Goal: Use online tool/utility

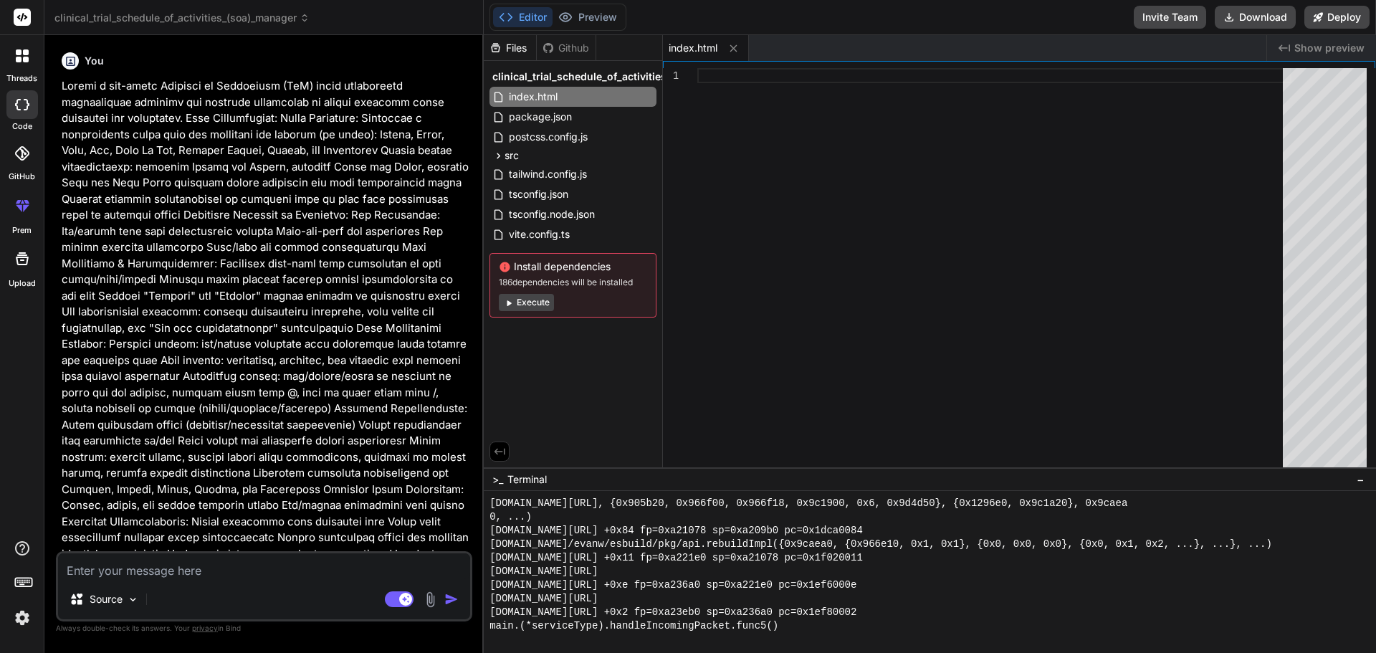
scroll to position [2138, 0]
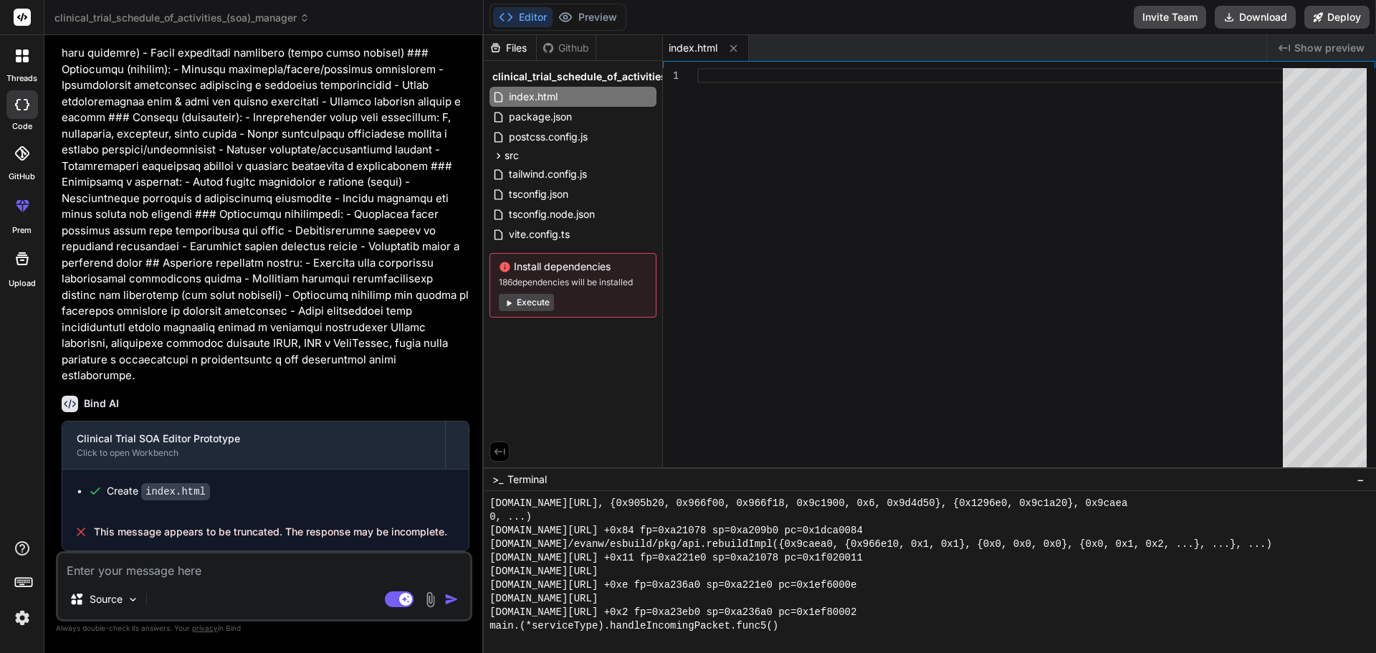
click at [310, 569] on textarea at bounding box center [264, 566] width 412 height 26
click at [289, 528] on span "This message appears to be truncated. The response may be incomplete." at bounding box center [270, 532] width 353 height 14
click at [292, 571] on textarea at bounding box center [264, 566] width 412 height 26
click at [266, 566] on textarea at bounding box center [264, 566] width 412 height 26
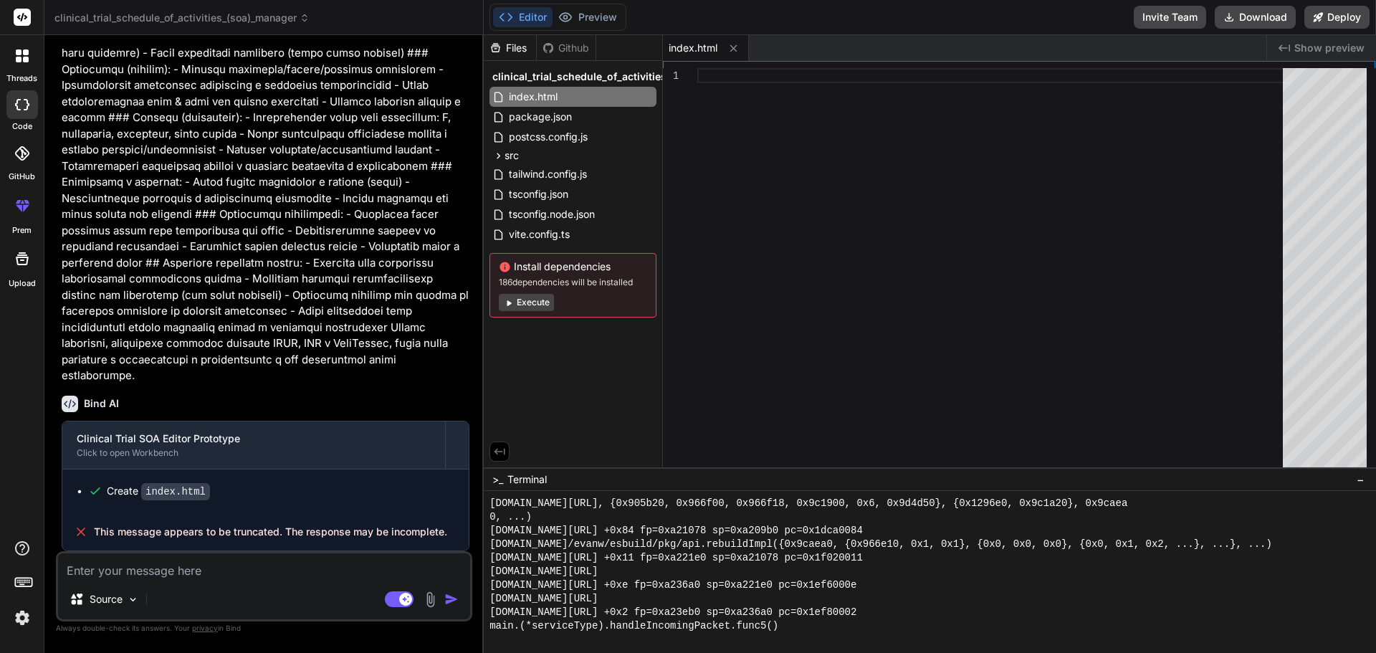
type textarea "G"
type textarea "x"
type textarea "Go"
type textarea "x"
type textarea "Go"
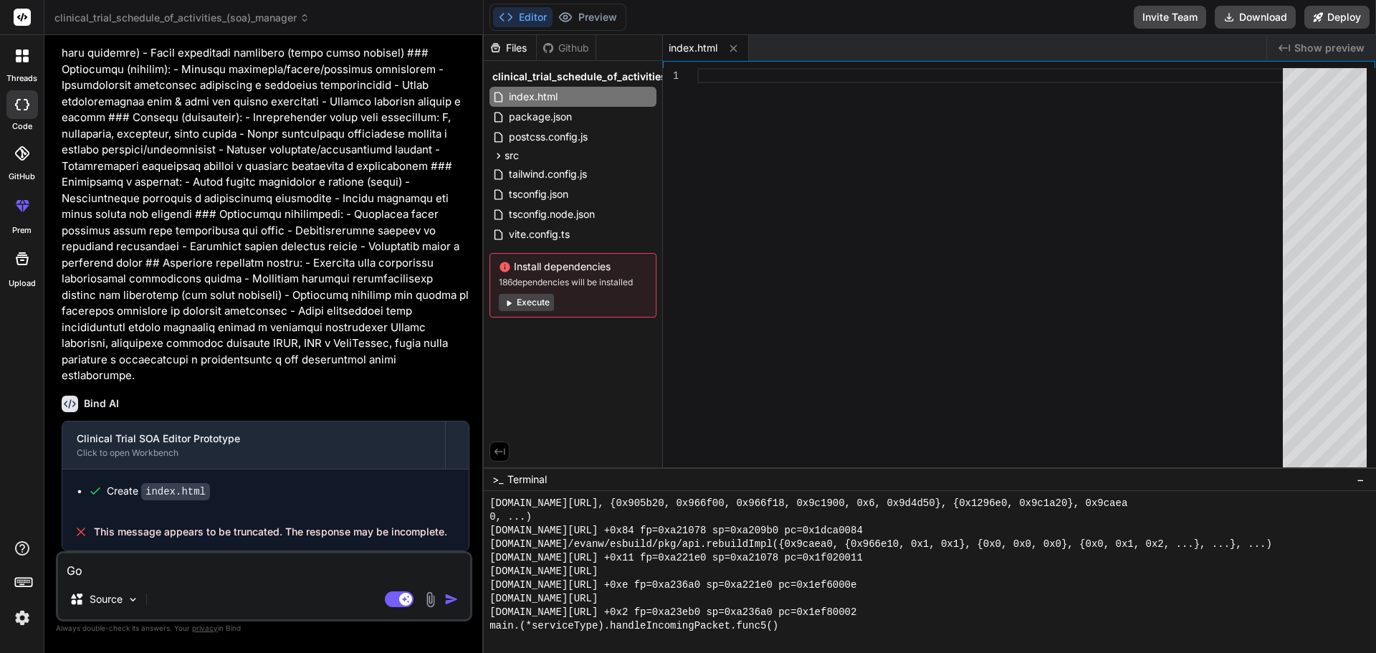
type textarea "x"
type textarea "Go a"
type textarea "x"
type textarea "Go ag"
type textarea "x"
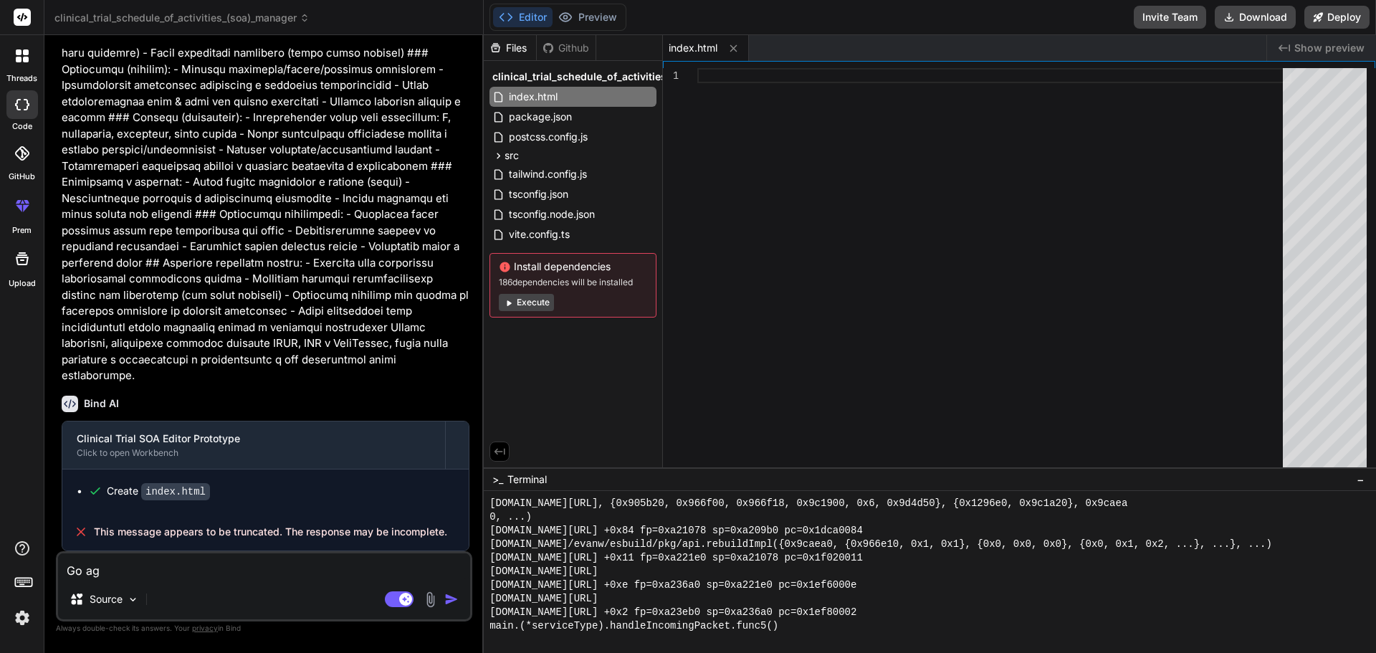
type textarea "Go aga"
type textarea "x"
type textarea "Go agai"
type textarea "x"
type textarea "Go again"
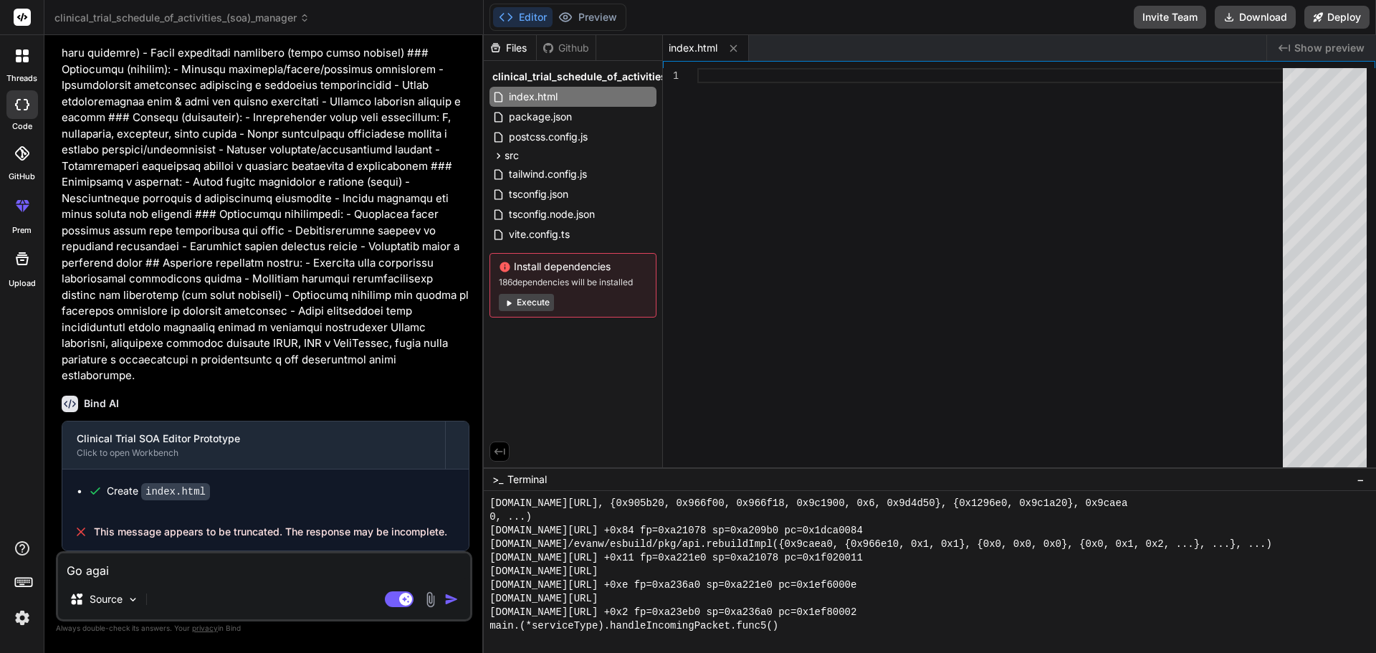
type textarea "x"
type textarea "\"
type textarea "x"
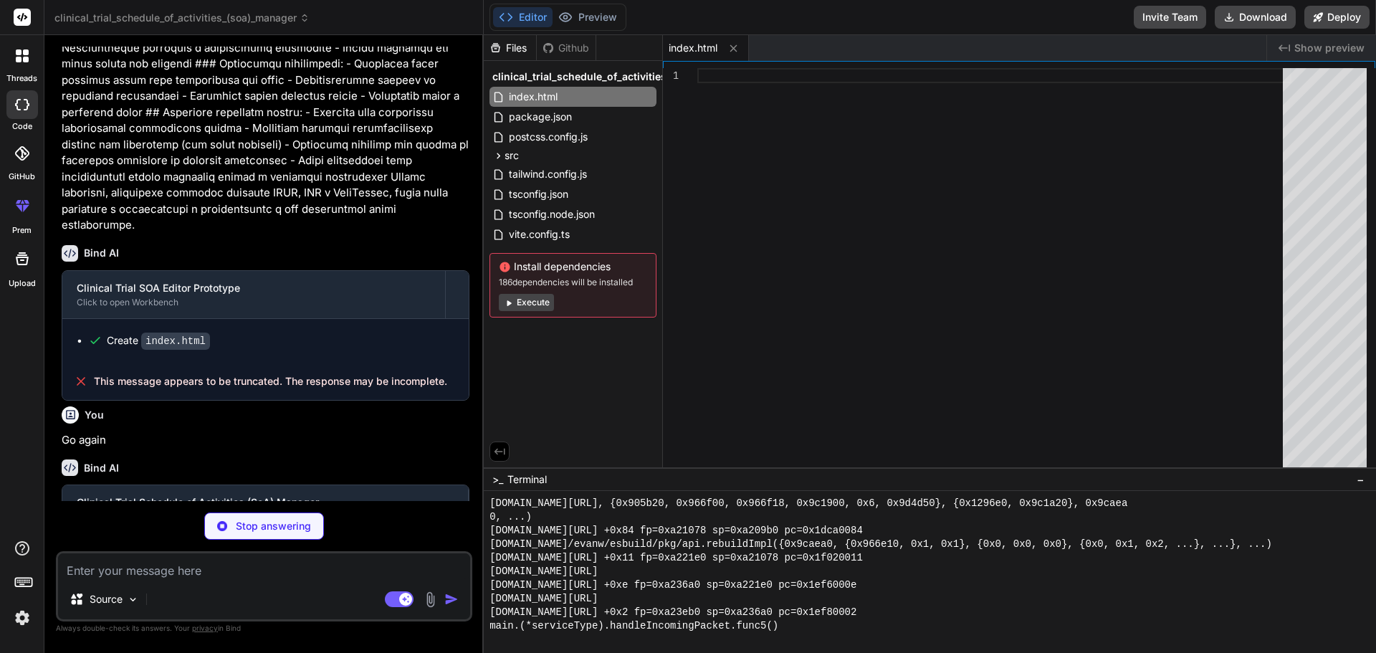
scroll to position [4251, 0]
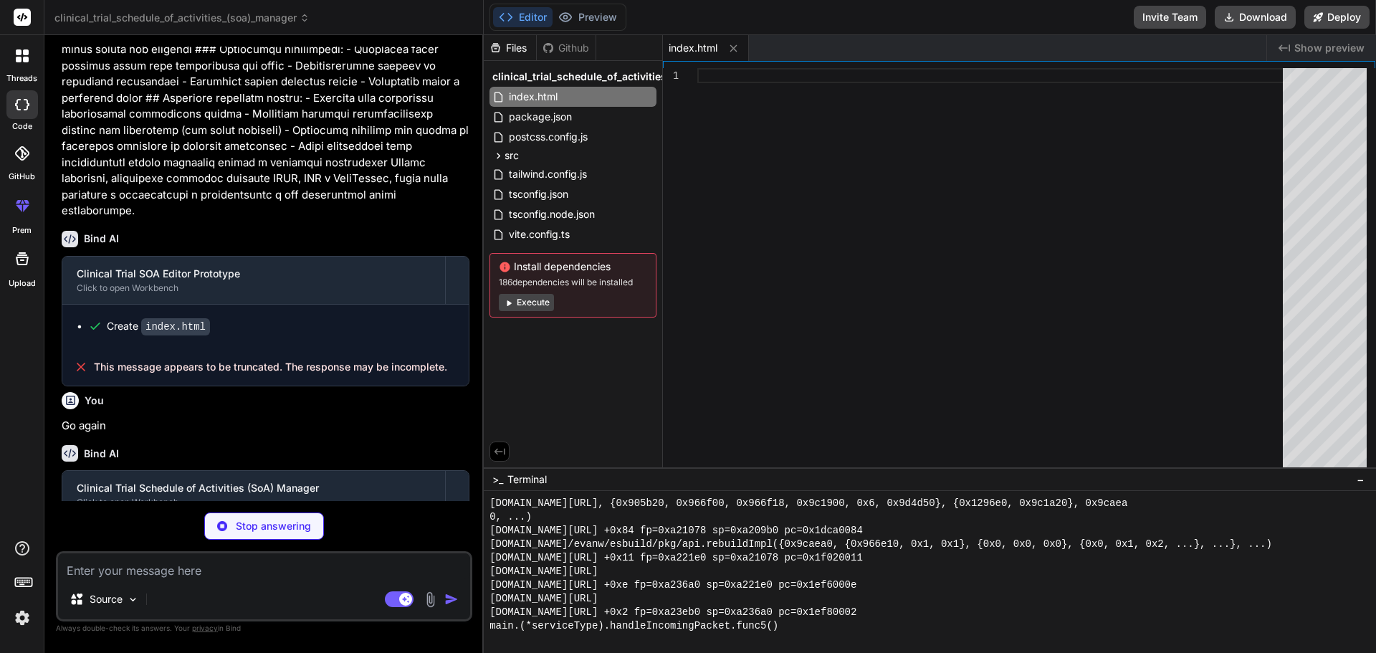
type textarea "x"
type textarea "<script type="module" src="/src/main.tsx"></script> </body> </html>"
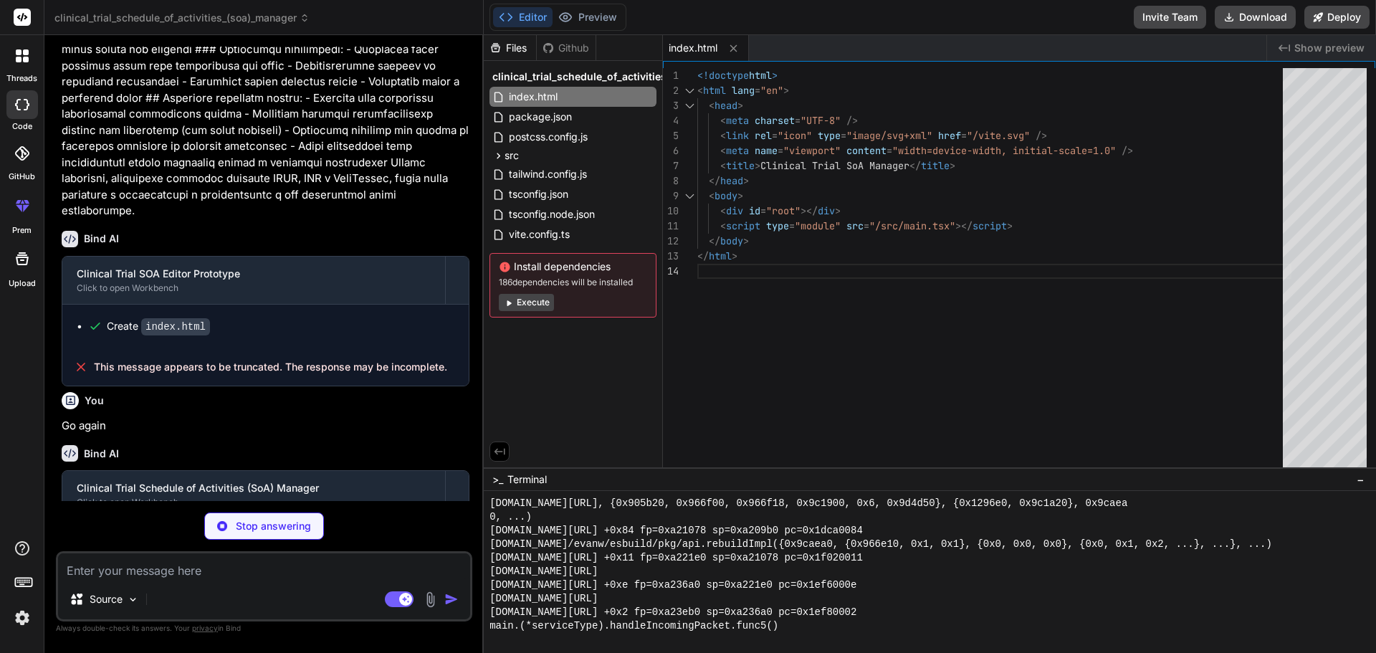
type textarea "x"
type textarea "selectedCells: string[]; validationResults: Record<string, ValidationResult>; }"
type textarea "x"
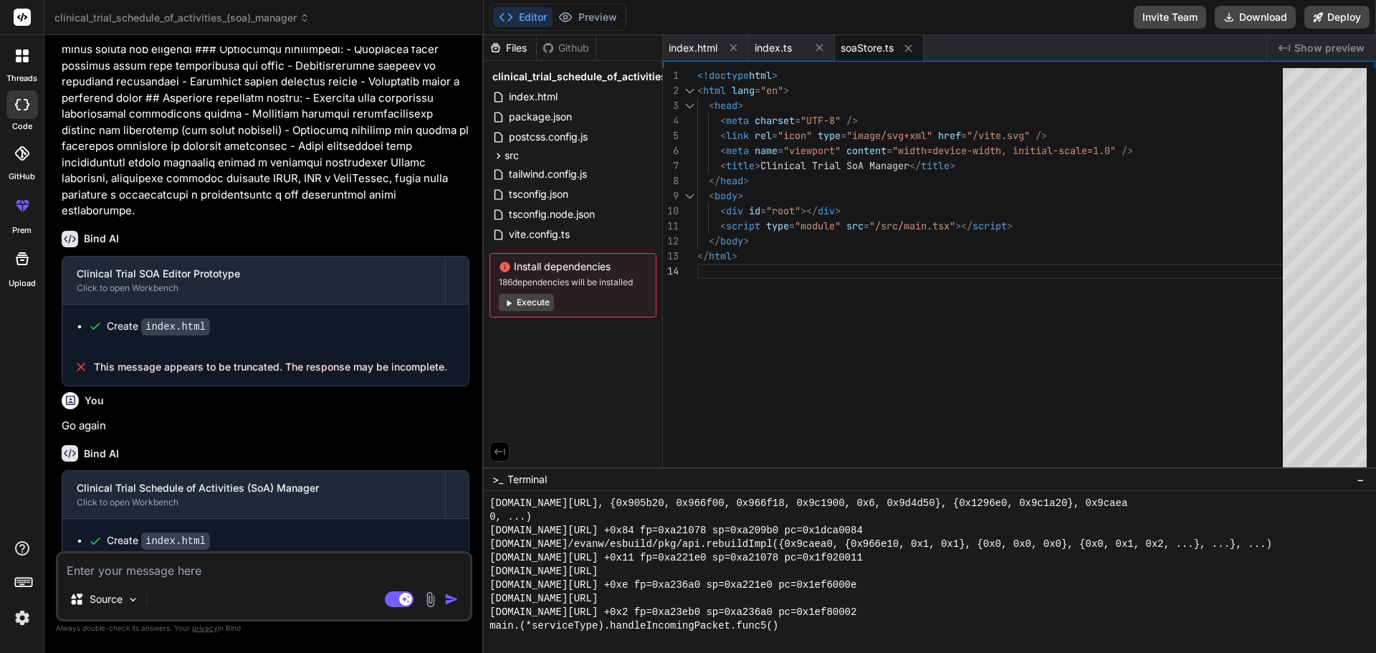
type textarea "x"
